Goal: Go to known website: Access a specific website the user already knows

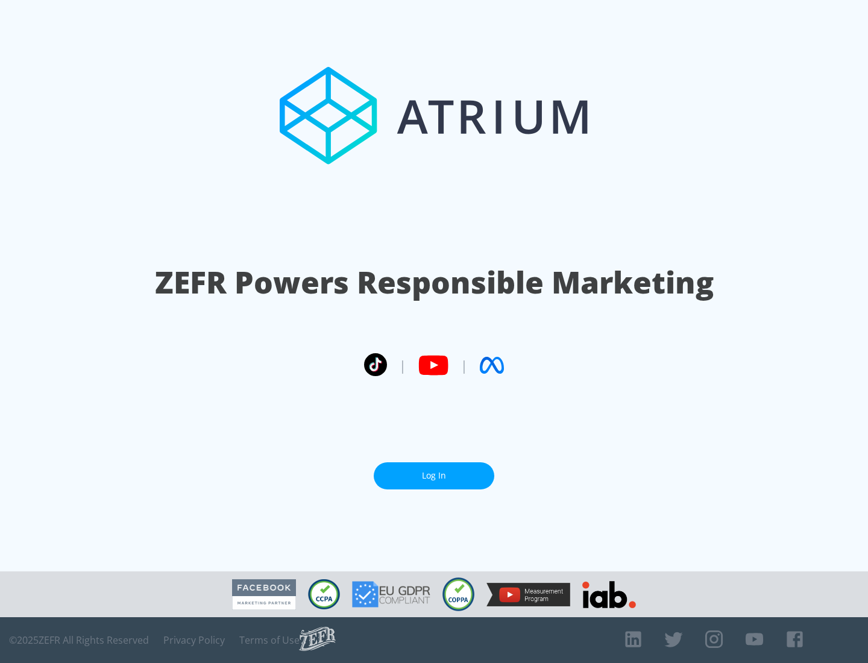
click at [434, 471] on link "Log In" at bounding box center [434, 475] width 121 height 27
